Goal: Information Seeking & Learning: Understand process/instructions

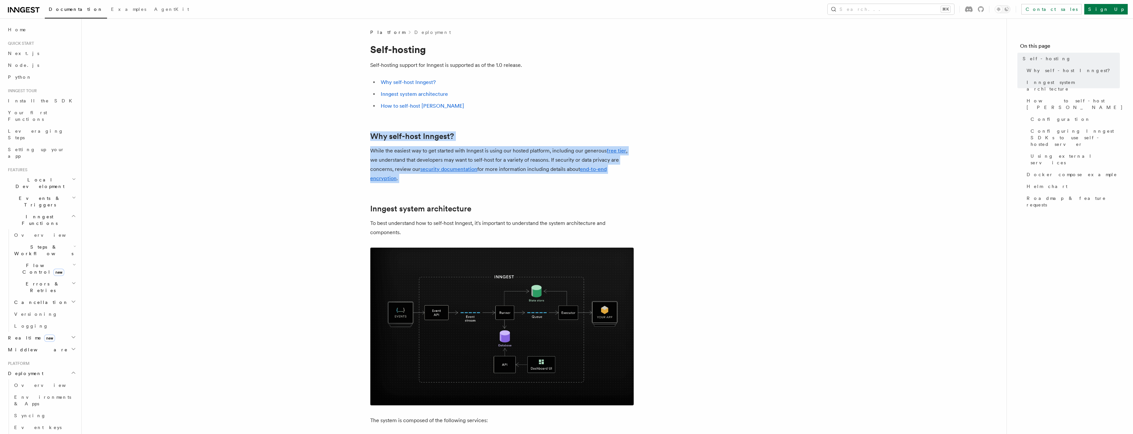
drag, startPoint x: 339, startPoint y: 176, endPoint x: 317, endPoint y: 139, distance: 42.1
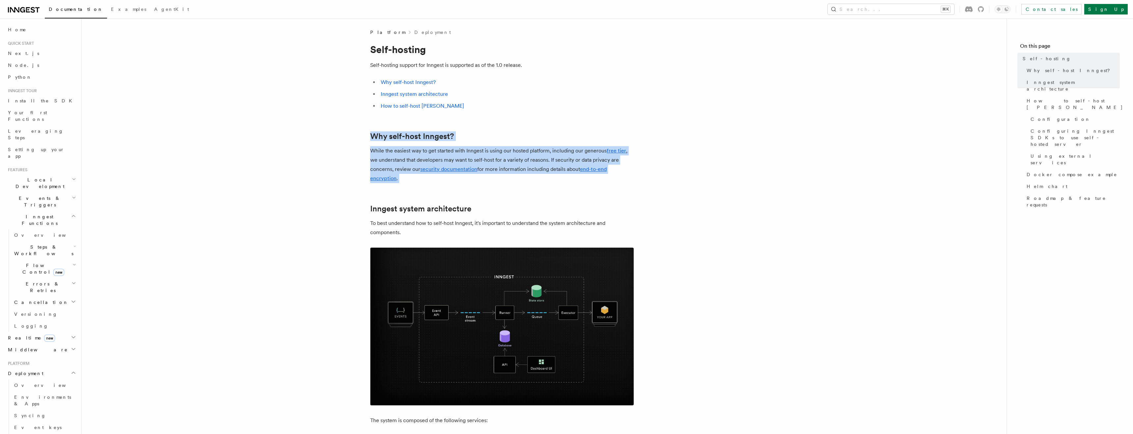
drag, startPoint x: 317, startPoint y: 139, endPoint x: 317, endPoint y: 172, distance: 32.6
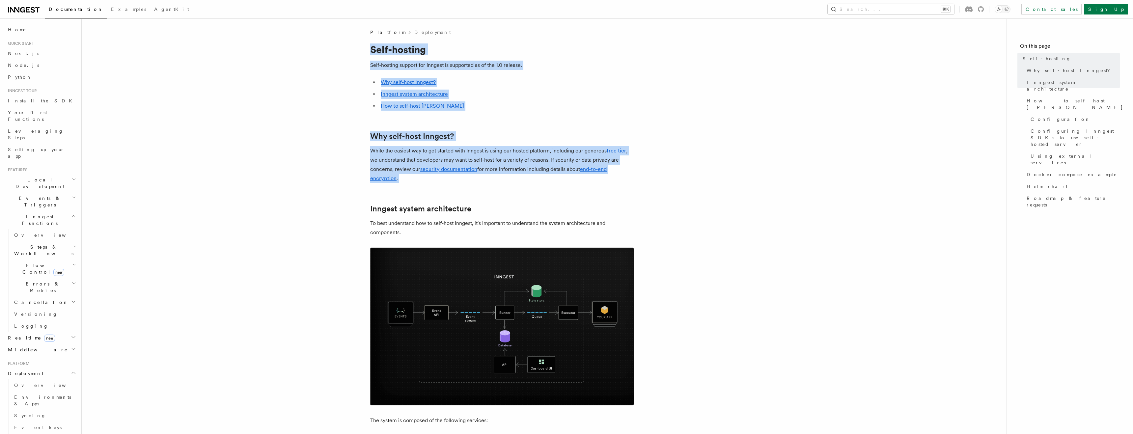
drag, startPoint x: 317, startPoint y: 172, endPoint x: 274, endPoint y: 37, distance: 142.1
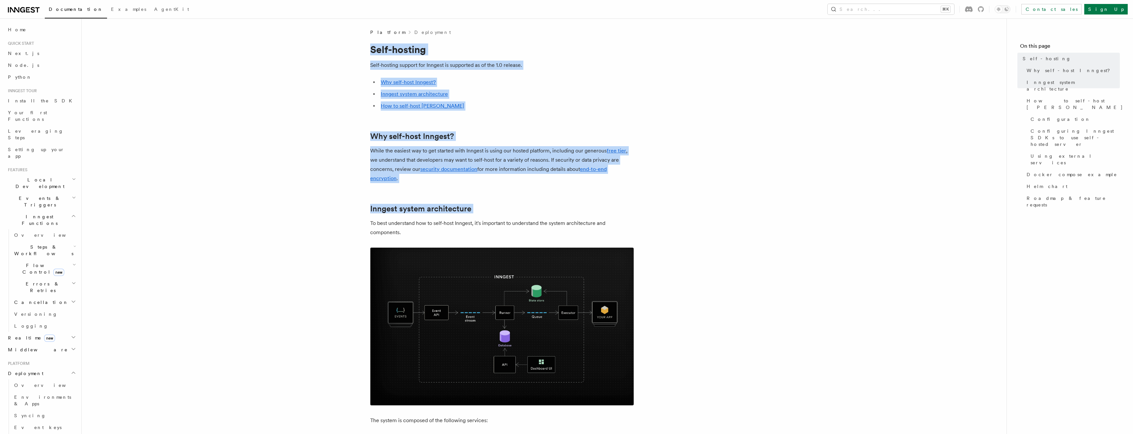
drag, startPoint x: 274, startPoint y: 37, endPoint x: 294, endPoint y: 185, distance: 149.6
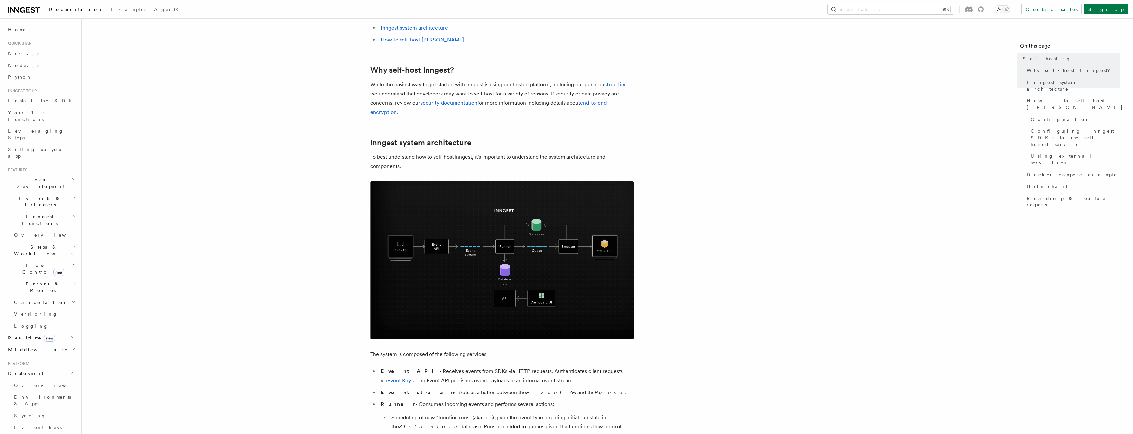
scroll to position [71, 0]
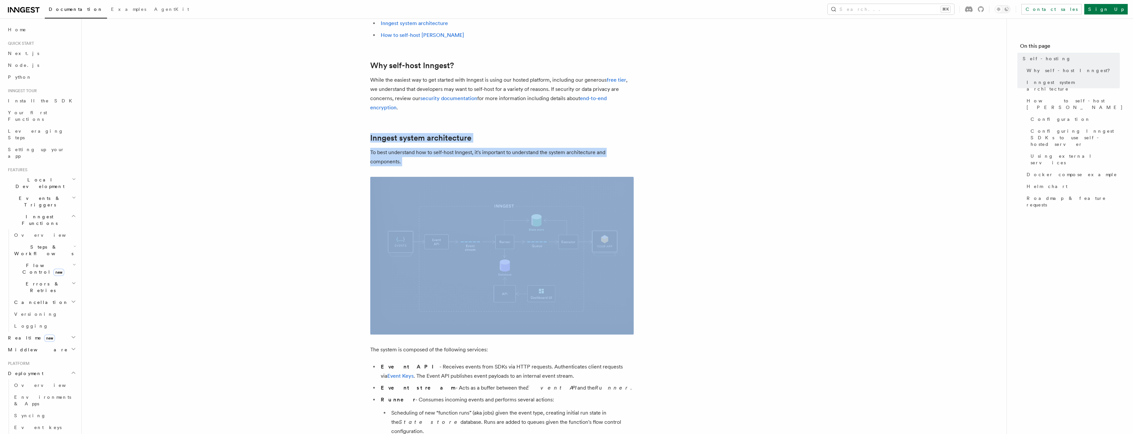
drag, startPoint x: 294, startPoint y: 185, endPoint x: 288, endPoint y: 136, distance: 49.1
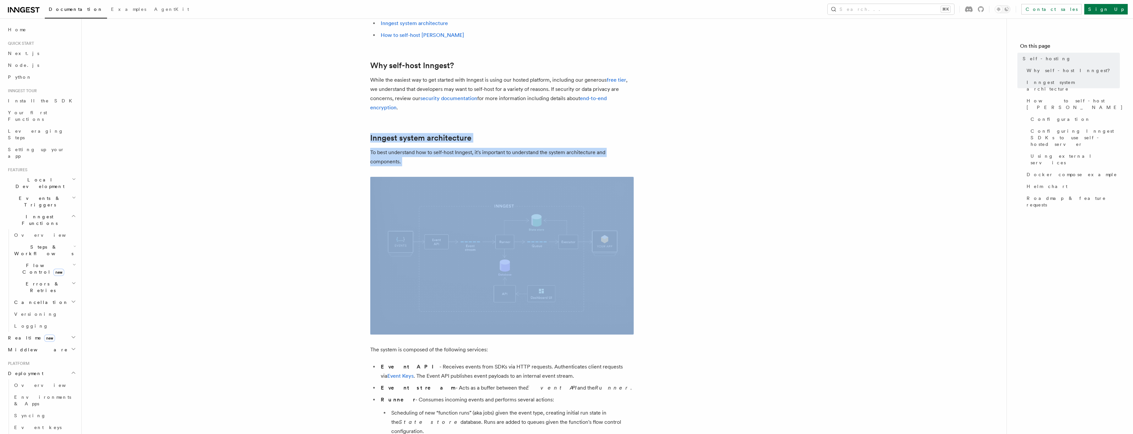
drag, startPoint x: 288, startPoint y: 136, endPoint x: 292, endPoint y: 161, distance: 25.0
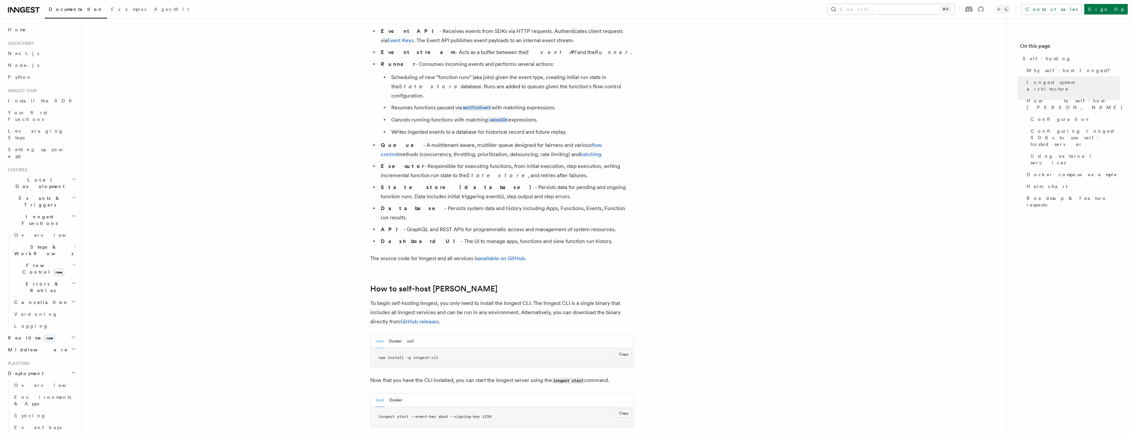
scroll to position [407, 0]
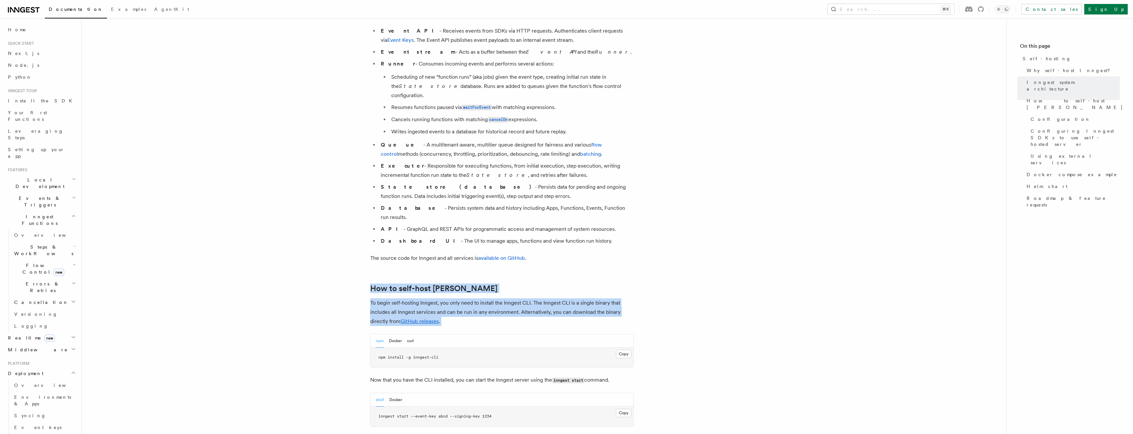
drag, startPoint x: 337, startPoint y: 272, endPoint x: 333, endPoint y: 304, distance: 31.8
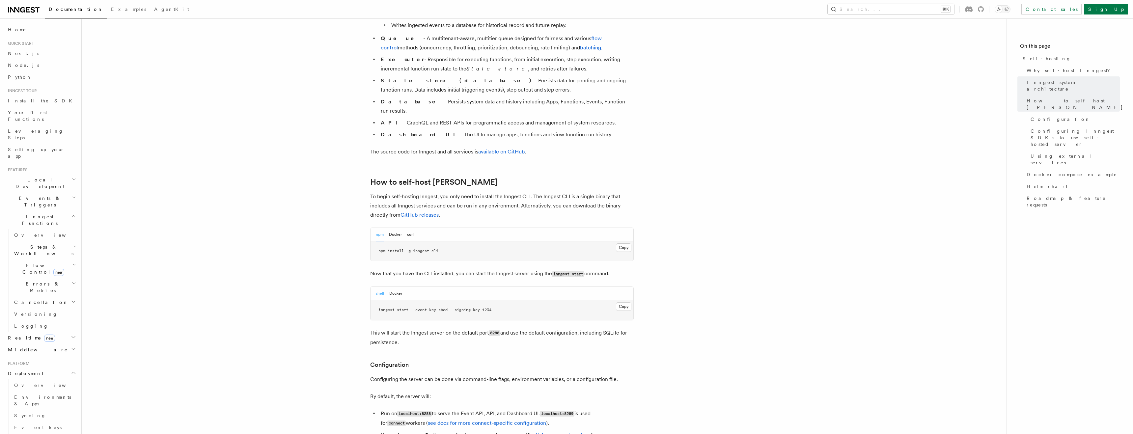
scroll to position [513, 0]
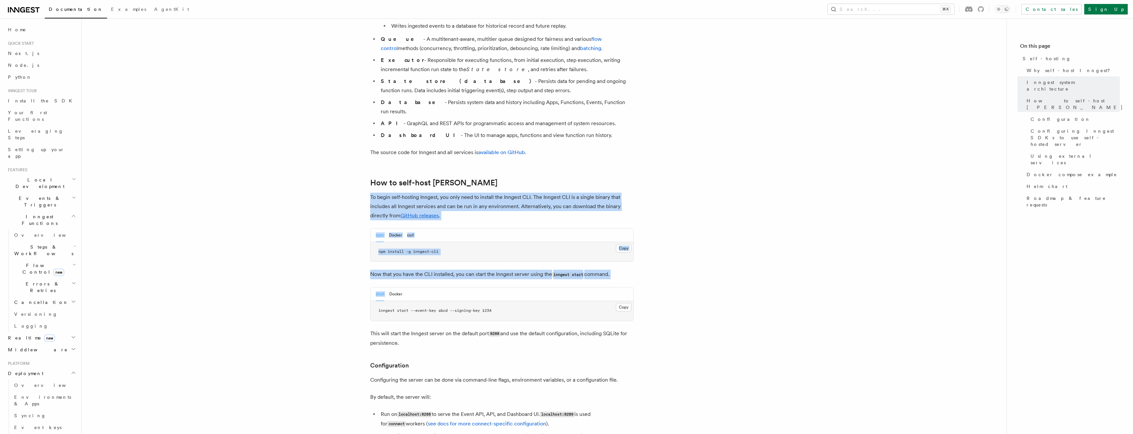
drag, startPoint x: 316, startPoint y: 263, endPoint x: 289, endPoint y: 171, distance: 96.5
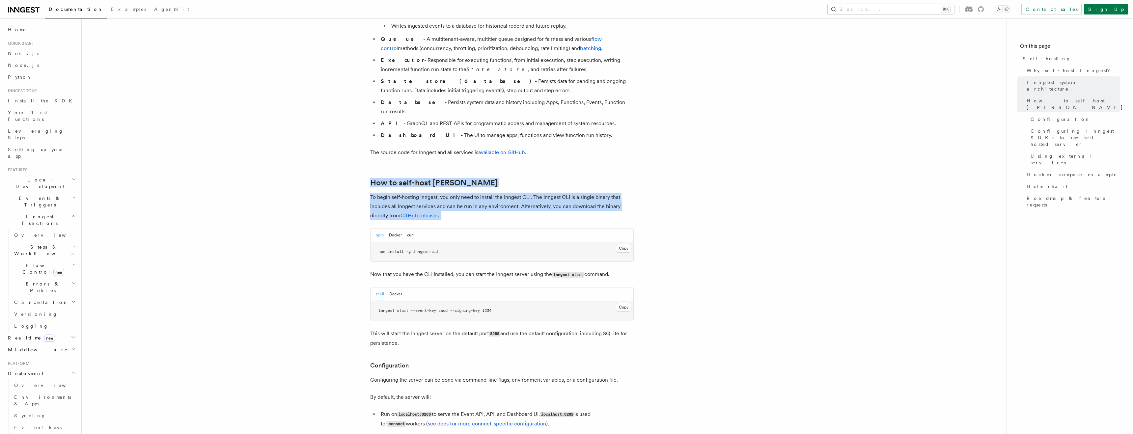
drag, startPoint x: 289, startPoint y: 171, endPoint x: 283, endPoint y: 155, distance: 16.4
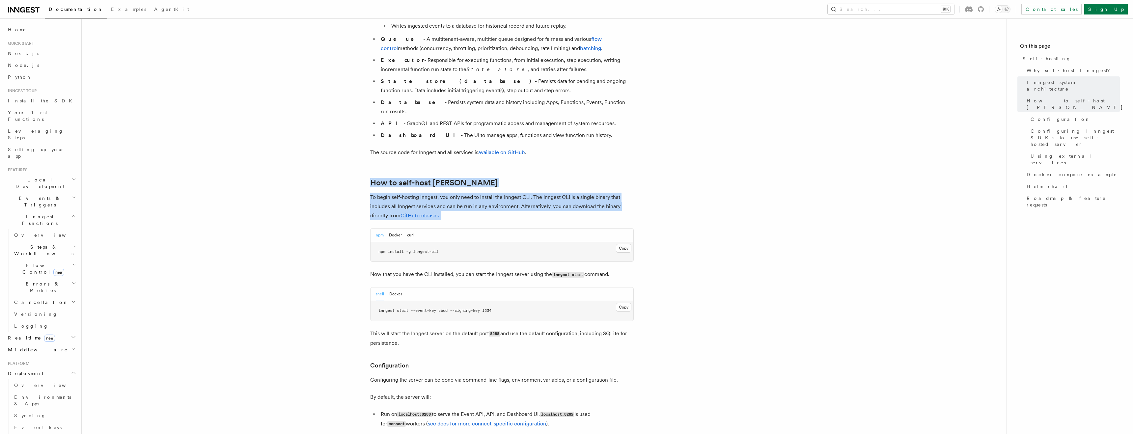
drag, startPoint x: 283, startPoint y: 155, endPoint x: 298, endPoint y: 196, distance: 43.6
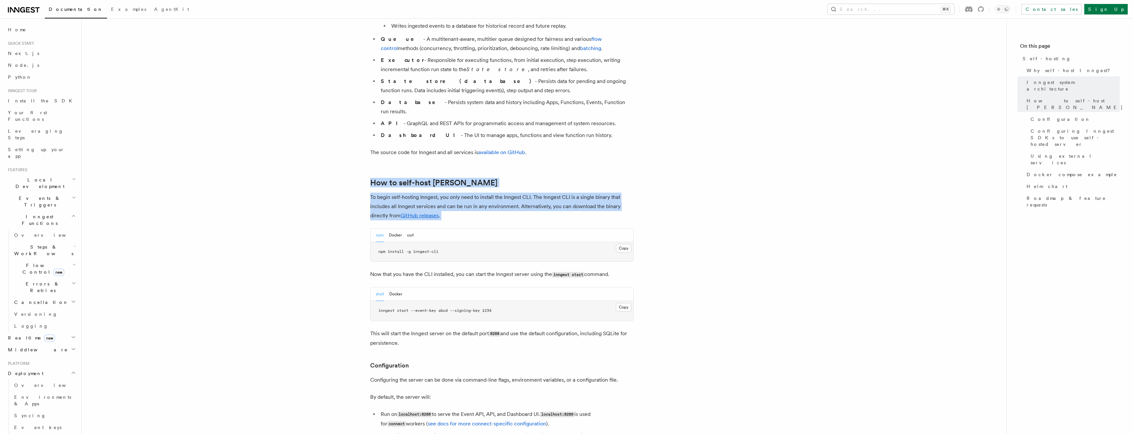
drag, startPoint x: 298, startPoint y: 196, endPoint x: 285, endPoint y: 162, distance: 36.2
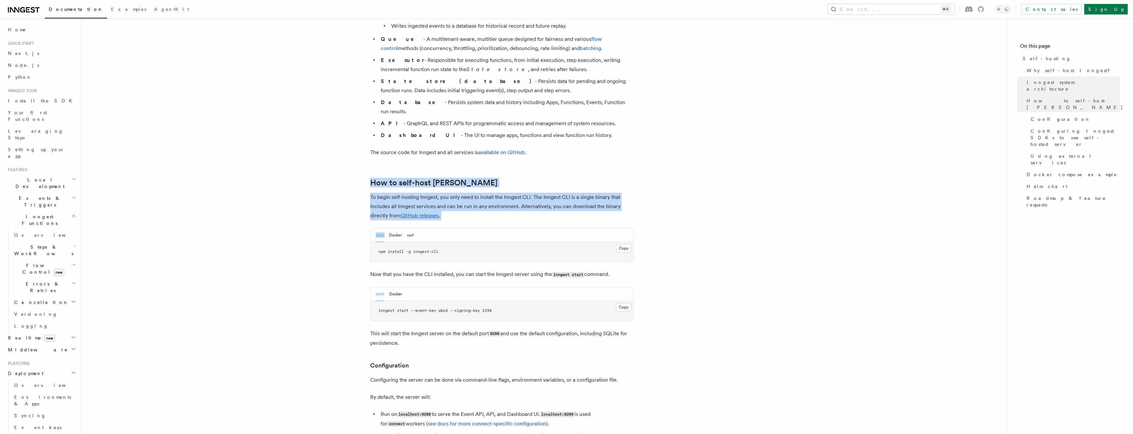
drag, startPoint x: 285, startPoint y: 162, endPoint x: 303, endPoint y: 225, distance: 64.8
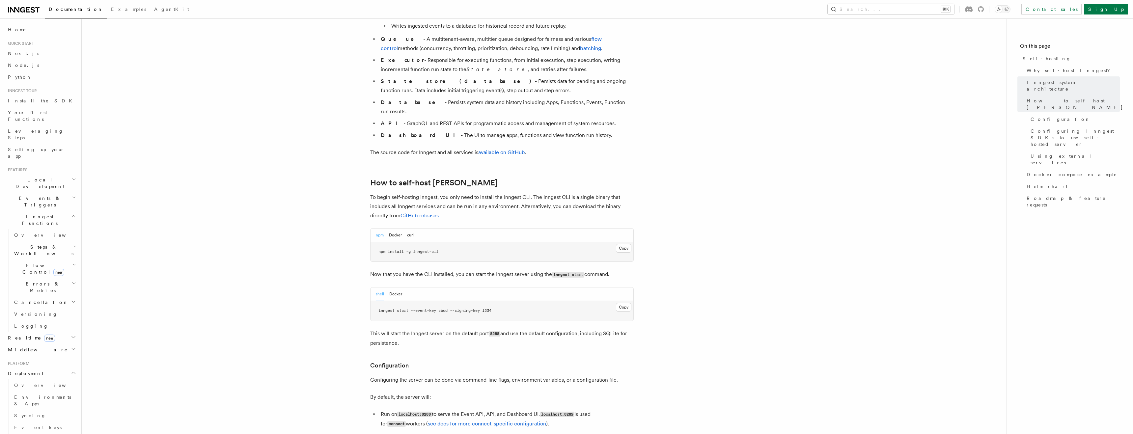
drag, startPoint x: 315, startPoint y: 263, endPoint x: 318, endPoint y: 281, distance: 18.0
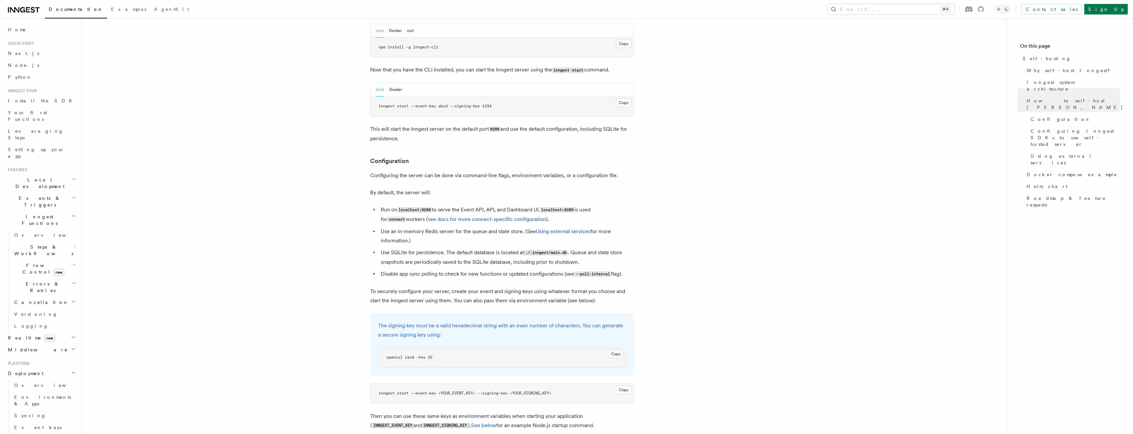
scroll to position [721, 0]
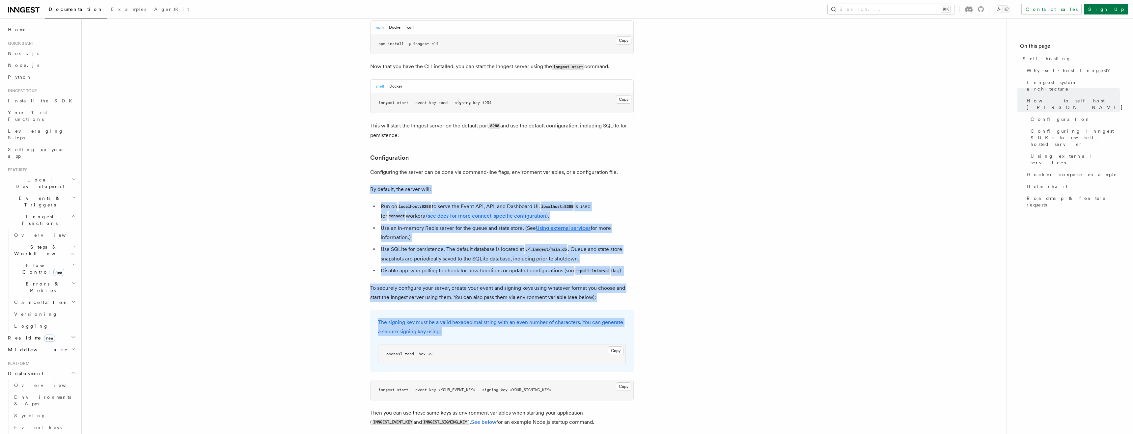
drag, startPoint x: 319, startPoint y: 285, endPoint x: 293, endPoint y: 168, distance: 119.8
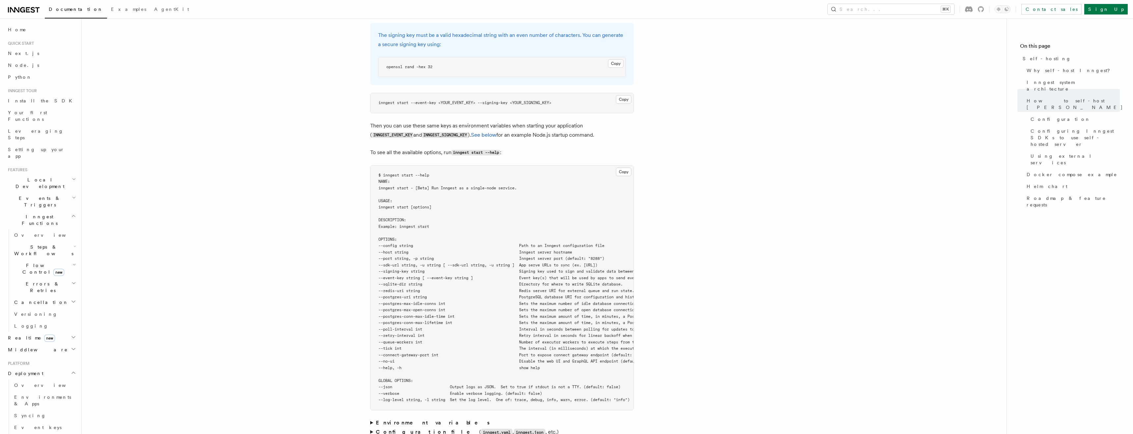
scroll to position [1260, 0]
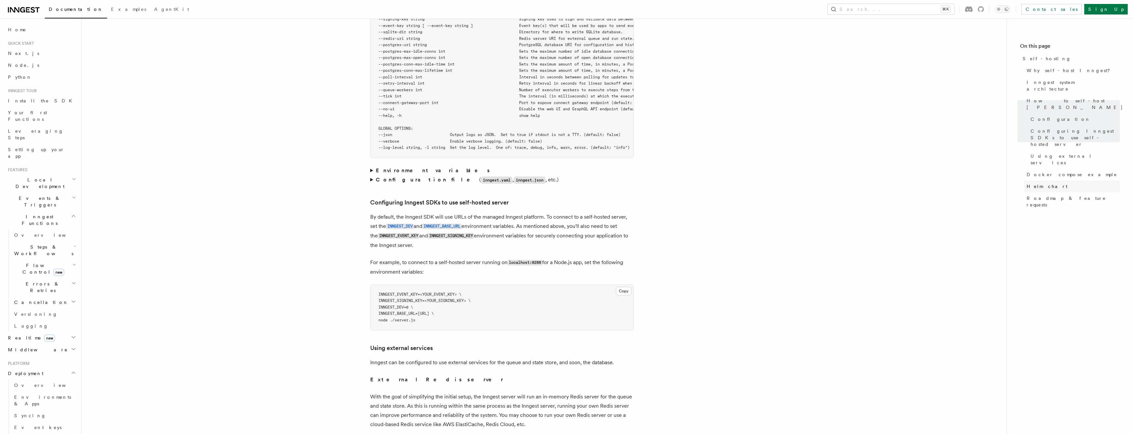
click at [1033, 183] on span "Helm chart" at bounding box center [1047, 186] width 41 height 7
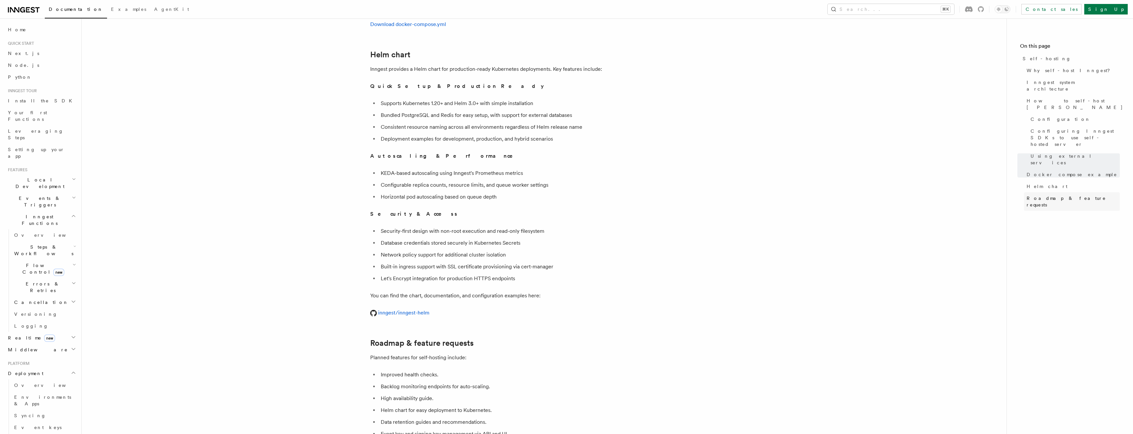
click at [1043, 195] on span "Roadmap & feature requests" at bounding box center [1073, 201] width 93 height 13
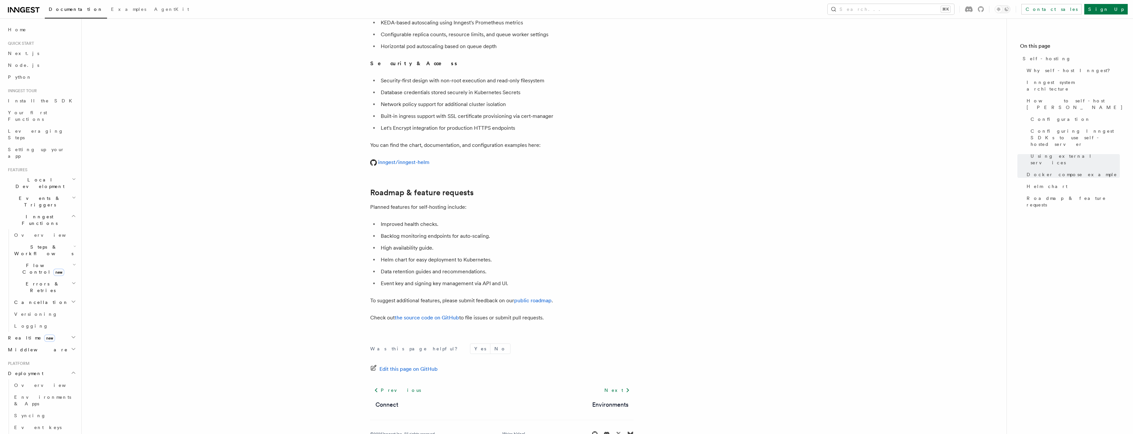
scroll to position [2392, 0]
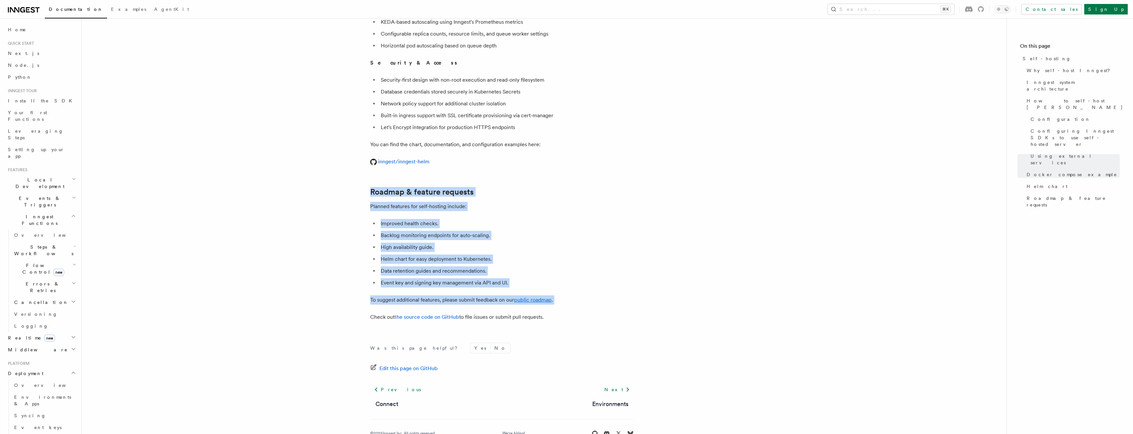
drag, startPoint x: 676, startPoint y: 154, endPoint x: 741, endPoint y: 287, distance: 147.6
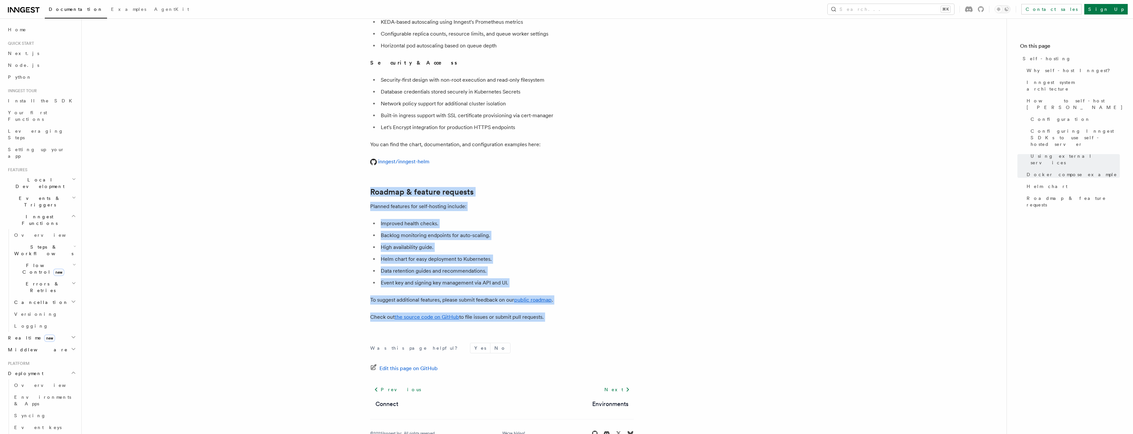
drag, startPoint x: 740, startPoint y: 301, endPoint x: 703, endPoint y: 169, distance: 136.8
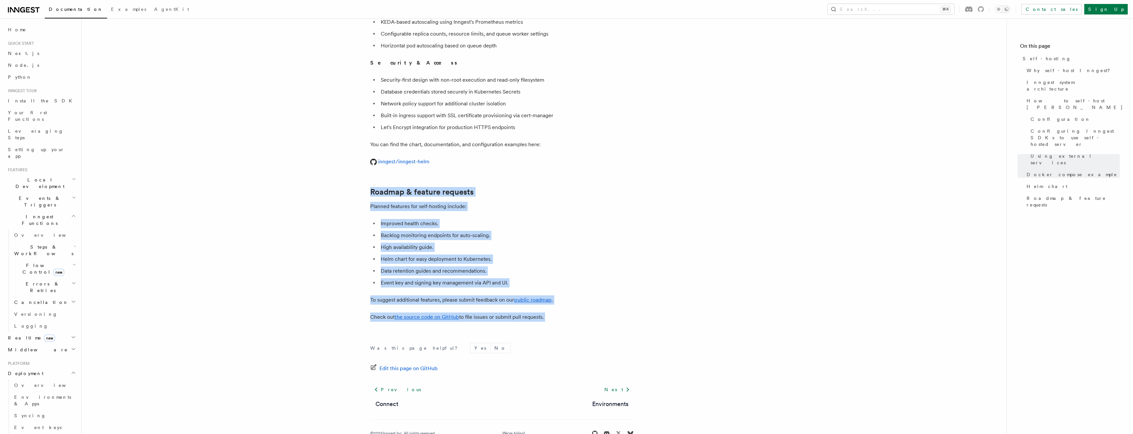
drag, startPoint x: 703, startPoint y: 169, endPoint x: 758, endPoint y: 294, distance: 136.4
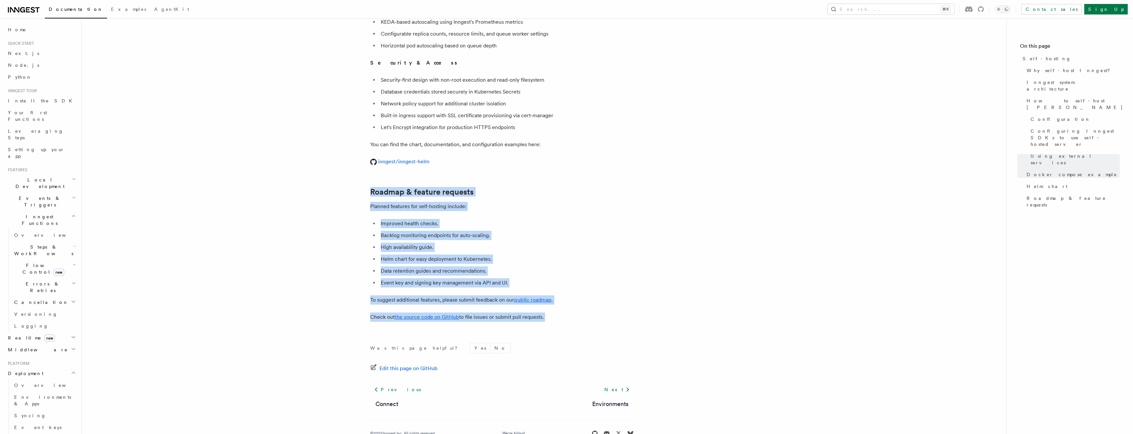
drag, startPoint x: 758, startPoint y: 294, endPoint x: 716, endPoint y: 165, distance: 135.3
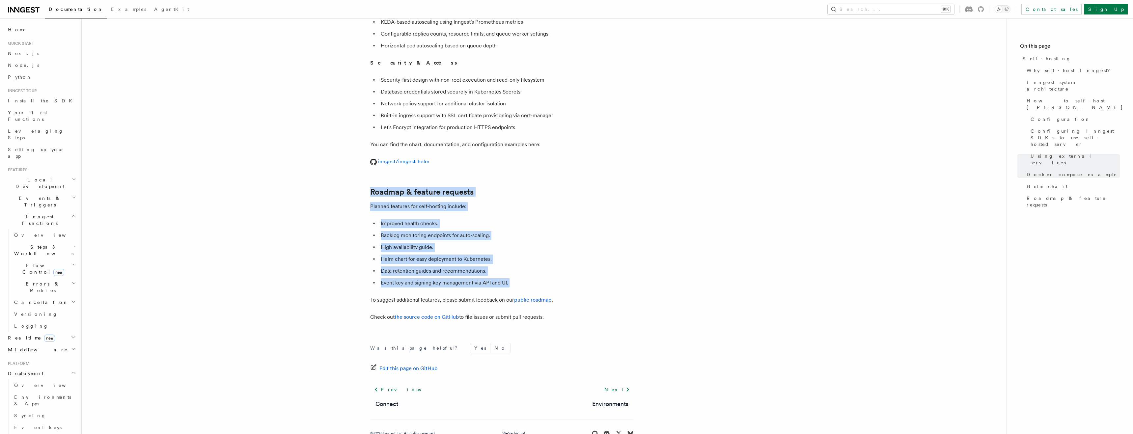
drag, startPoint x: 716, startPoint y: 165, endPoint x: 757, endPoint y: 262, distance: 105.4
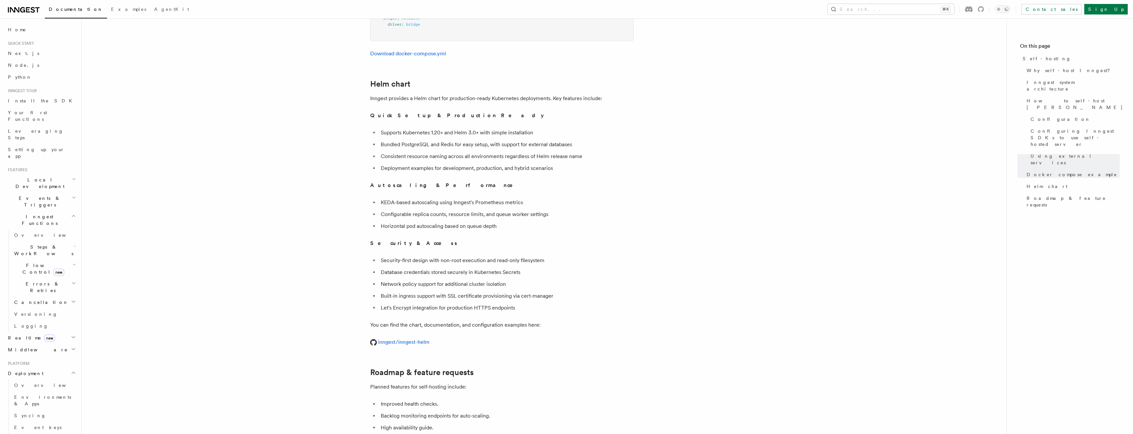
scroll to position [2183, 0]
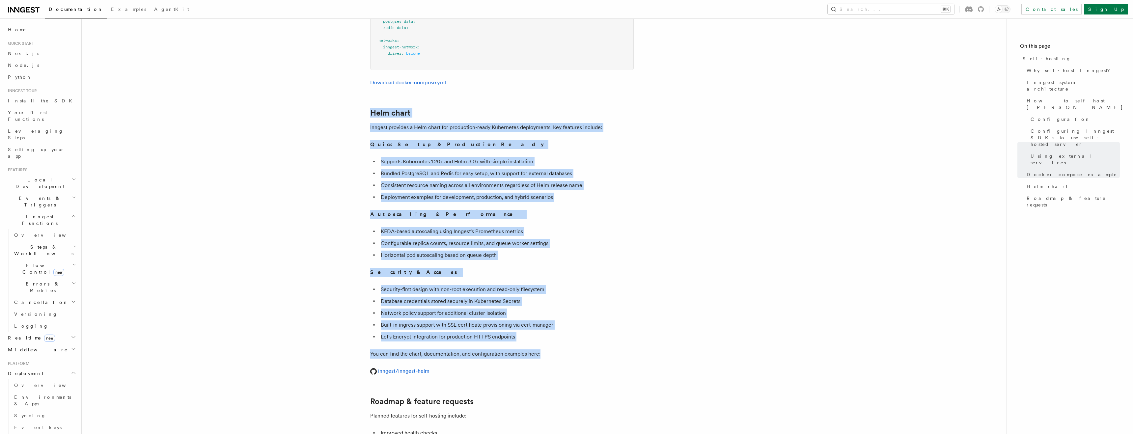
drag, startPoint x: 557, startPoint y: 86, endPoint x: 640, endPoint y: 331, distance: 258.7
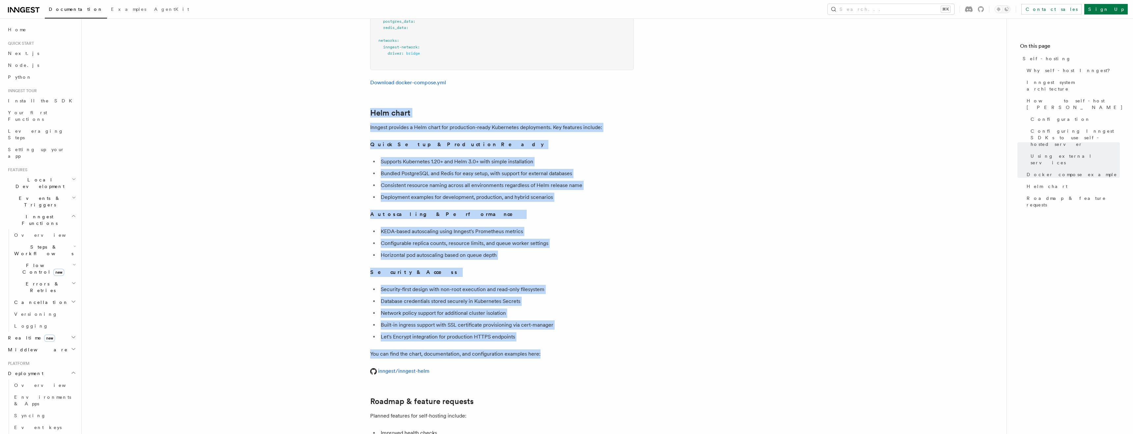
drag, startPoint x: 640, startPoint y: 331, endPoint x: 593, endPoint y: 97, distance: 239.1
click at [593, 108] on h2 "Helm chart" at bounding box center [502, 112] width 264 height 9
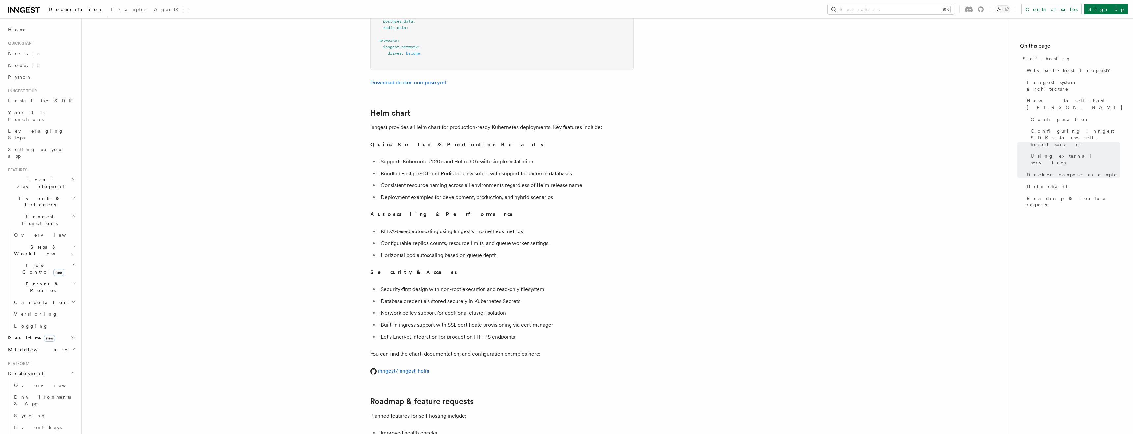
click at [593, 108] on h2 "Helm chart" at bounding box center [502, 112] width 264 height 9
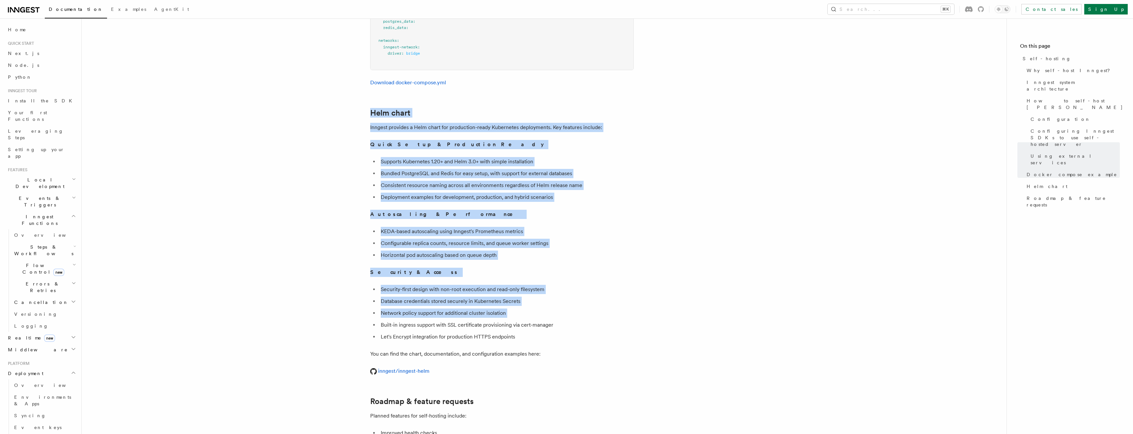
drag, startPoint x: 593, startPoint y: 97, endPoint x: 664, endPoint y: 303, distance: 217.6
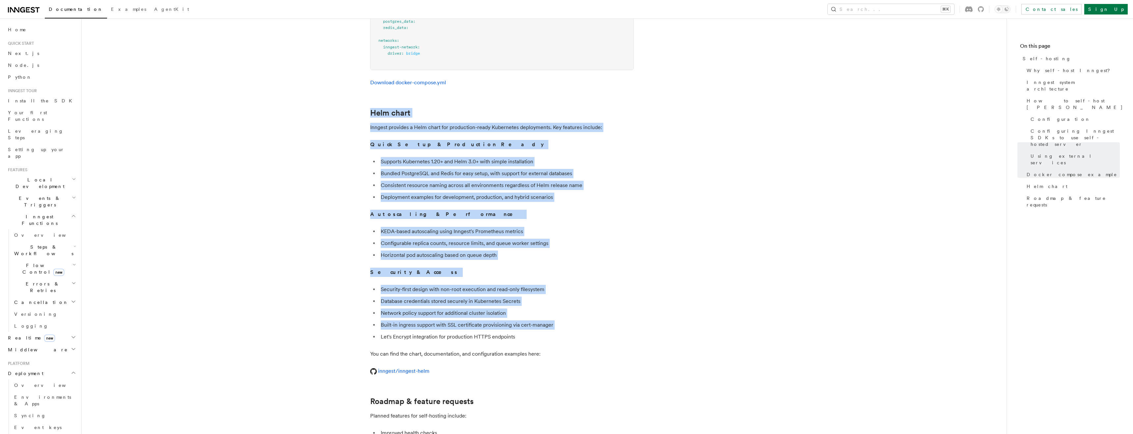
drag, startPoint x: 666, startPoint y: 306, endPoint x: 606, endPoint y: 98, distance: 216.7
click at [606, 108] on h2 "Helm chart" at bounding box center [502, 112] width 264 height 9
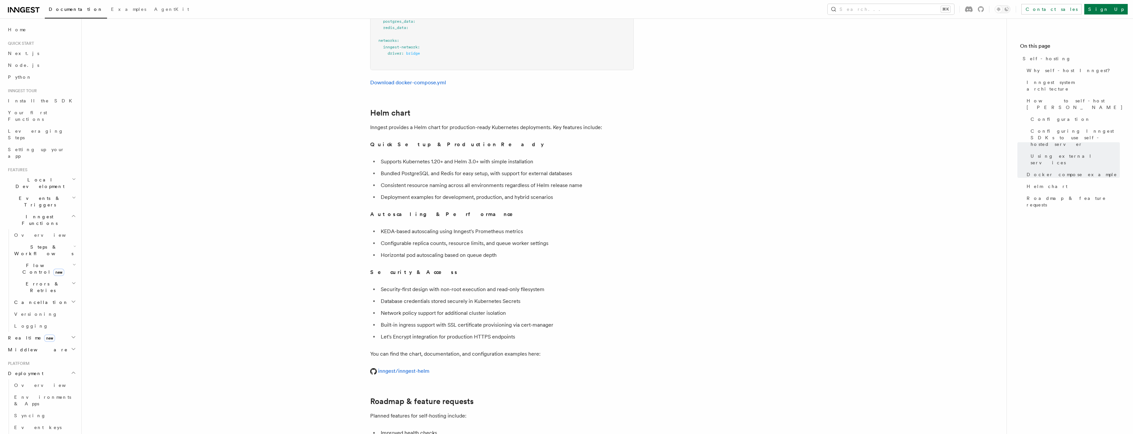
click at [606, 108] on h2 "Helm chart" at bounding box center [502, 112] width 264 height 9
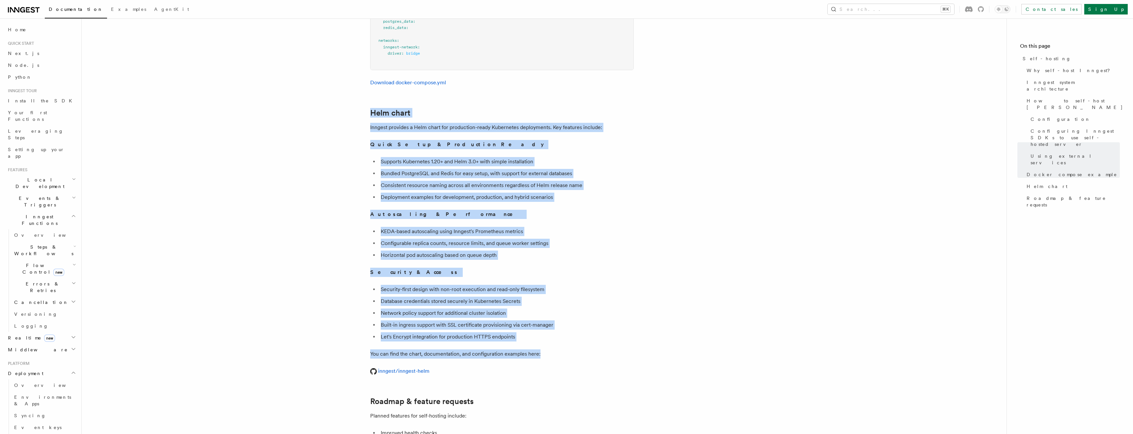
drag, startPoint x: 606, startPoint y: 98, endPoint x: 650, endPoint y: 330, distance: 236.6
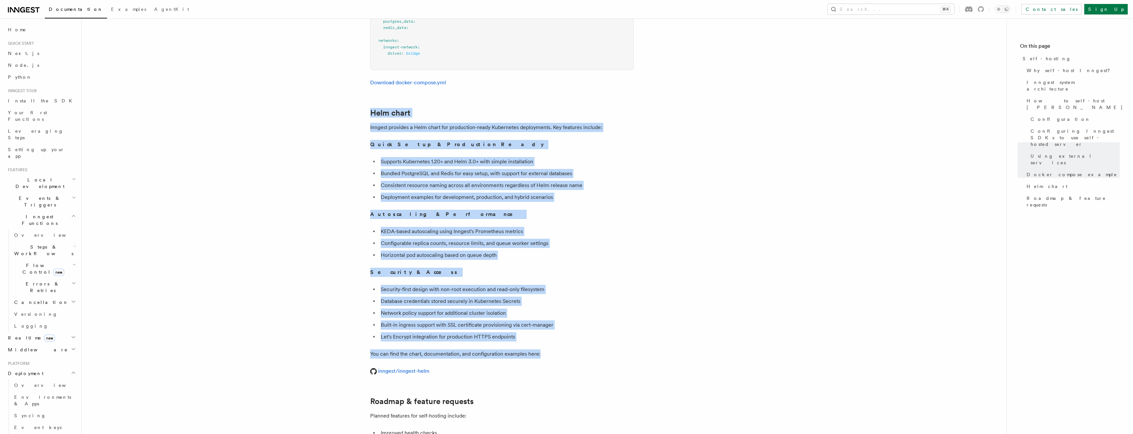
drag, startPoint x: 650, startPoint y: 330, endPoint x: 579, endPoint y: 85, distance: 255.0
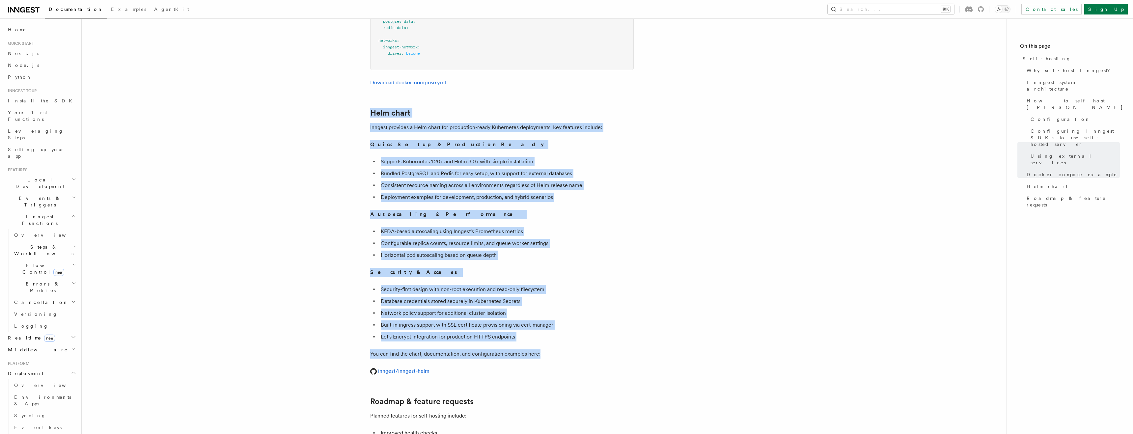
drag, startPoint x: 579, startPoint y: 85, endPoint x: 651, endPoint y: 333, distance: 257.5
